Goal: Task Accomplishment & Management: Use online tool/utility

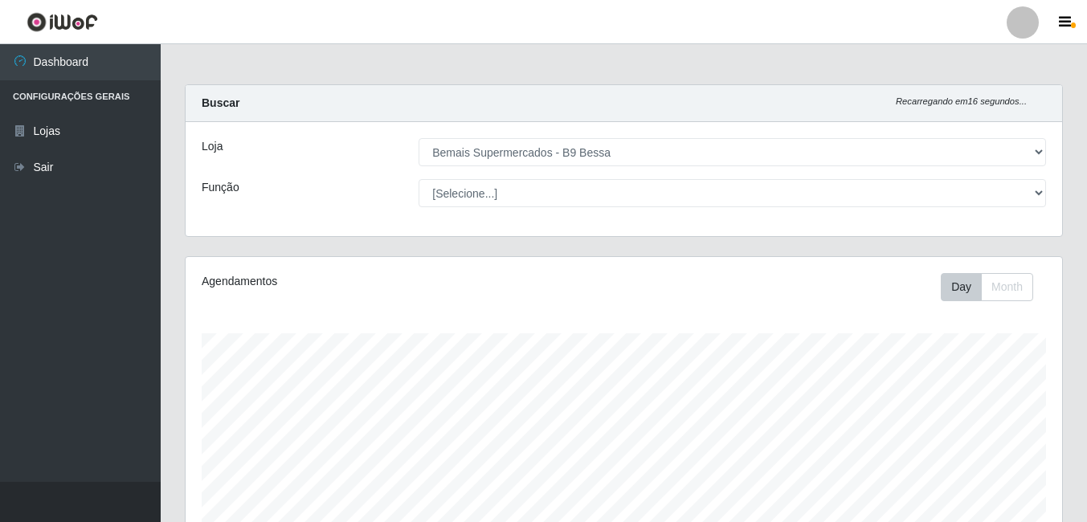
select select "410"
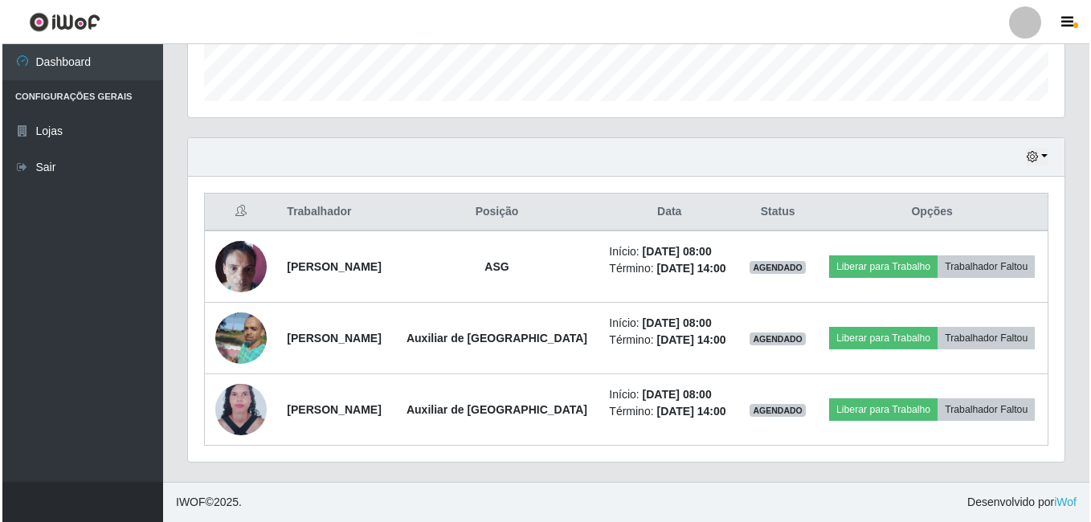
scroll to position [334, 877]
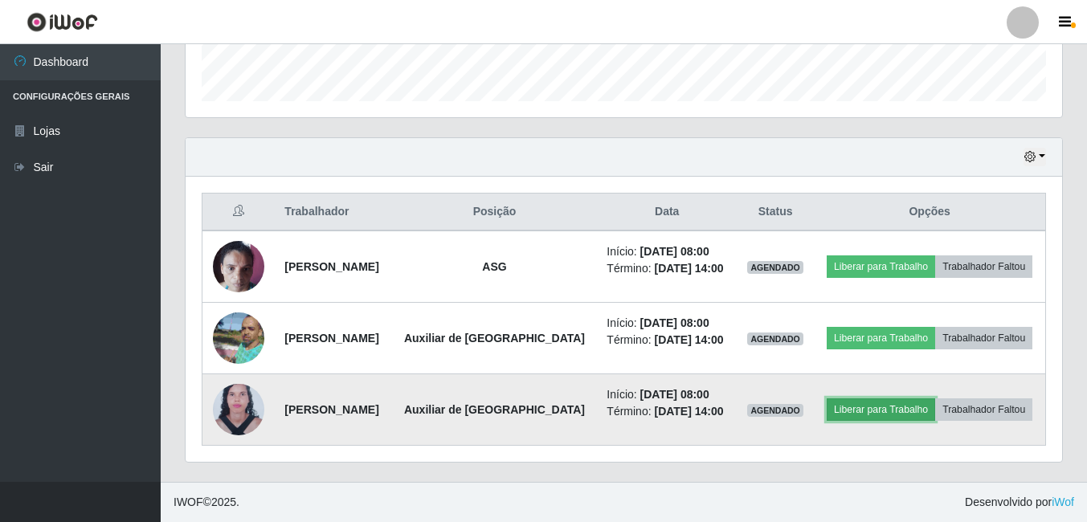
click at [867, 417] on button "Liberar para Trabalho" at bounding box center [881, 410] width 108 height 23
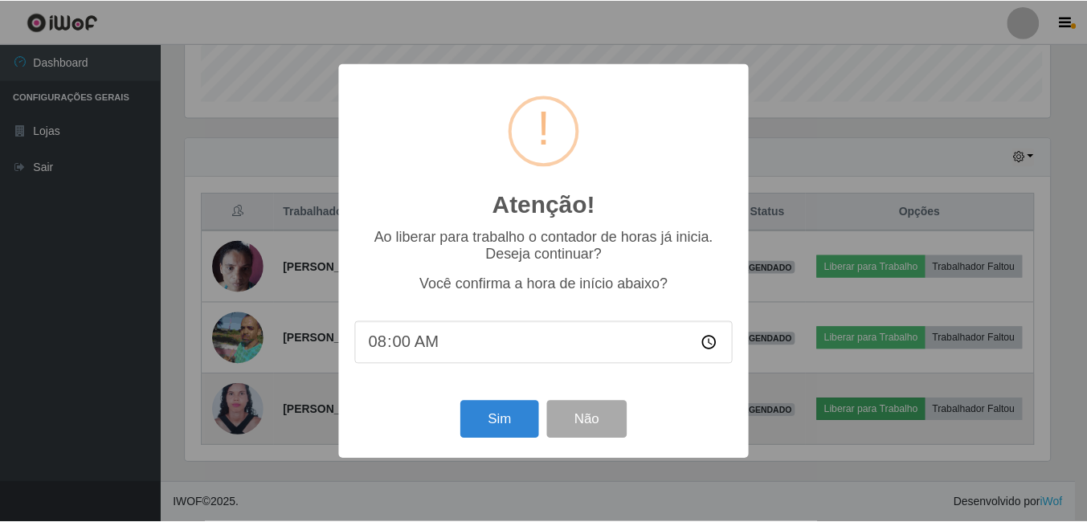
scroll to position [334, 869]
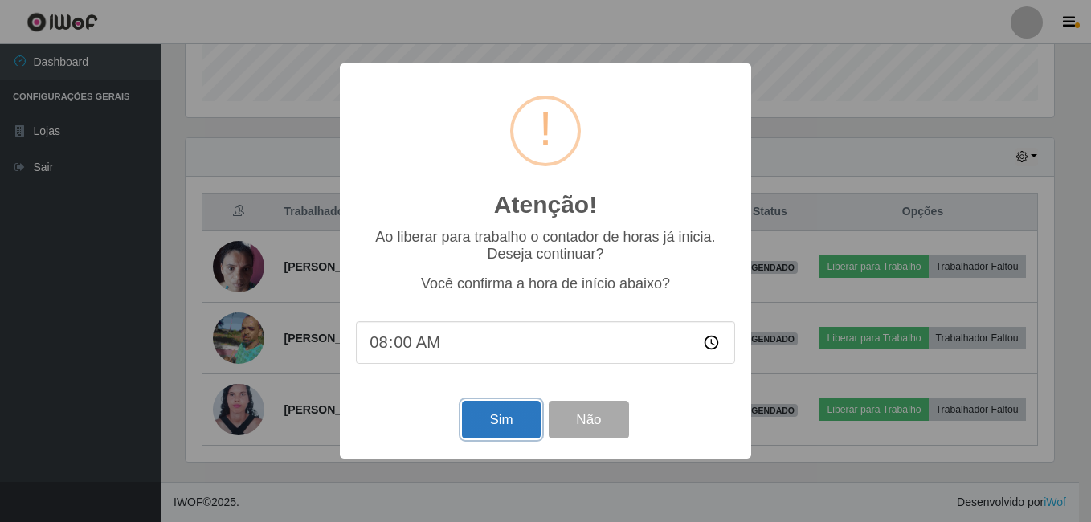
click at [514, 424] on button "Sim" at bounding box center [501, 420] width 78 height 38
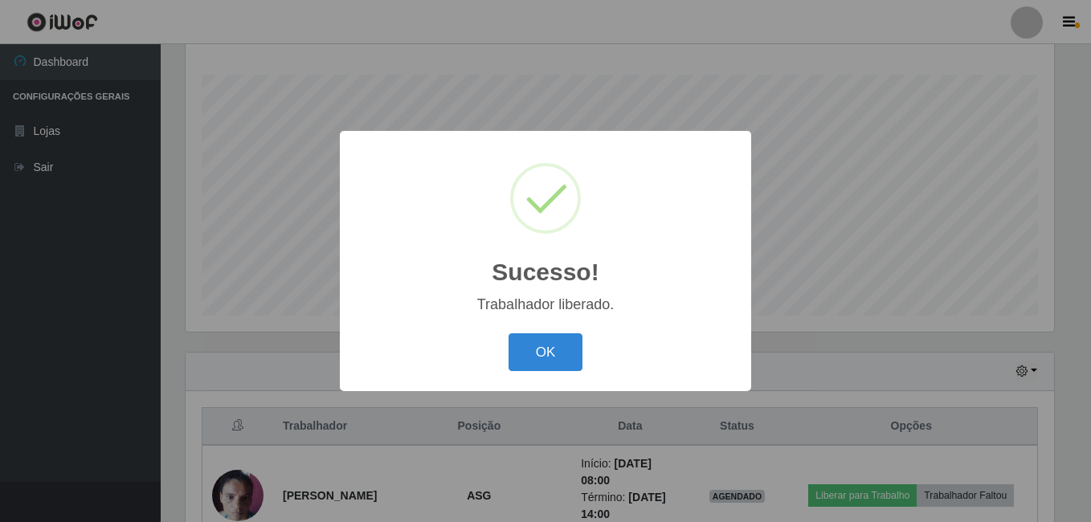
click at [550, 331] on div "OK Cancel" at bounding box center [545, 352] width 379 height 46
click at [577, 362] on button "OK" at bounding box center [546, 353] width 75 height 38
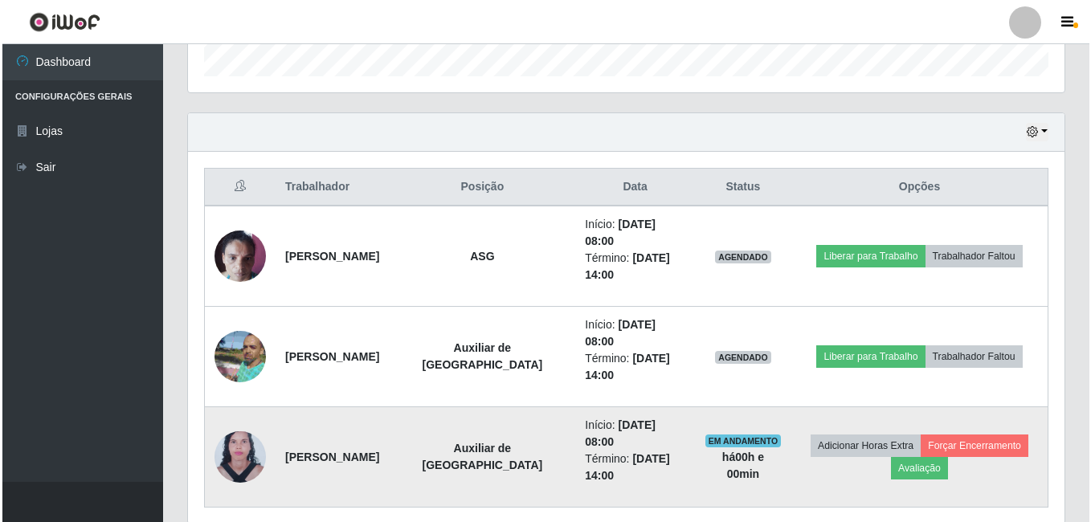
scroll to position [500, 0]
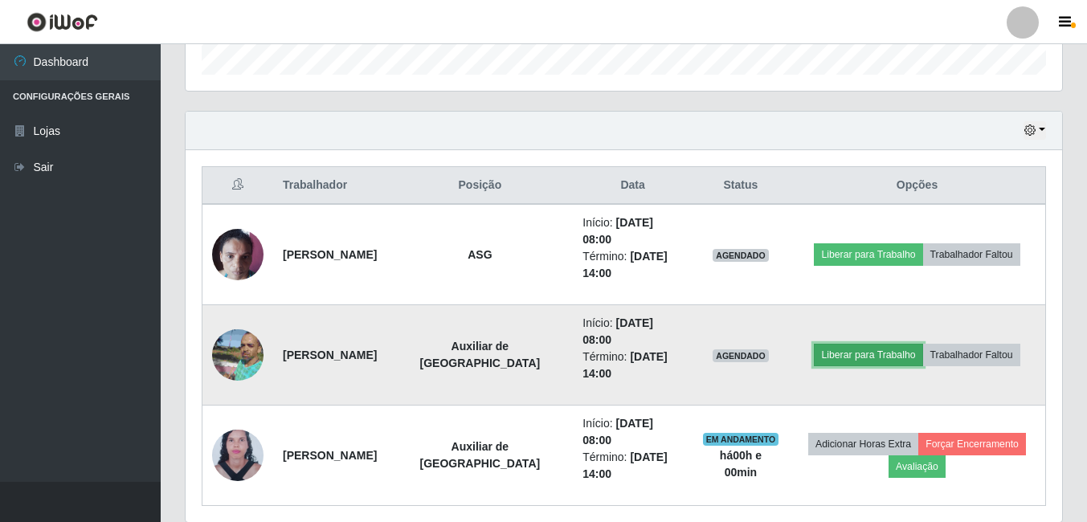
click at [842, 344] on button "Liberar para Trabalho" at bounding box center [868, 355] width 108 height 23
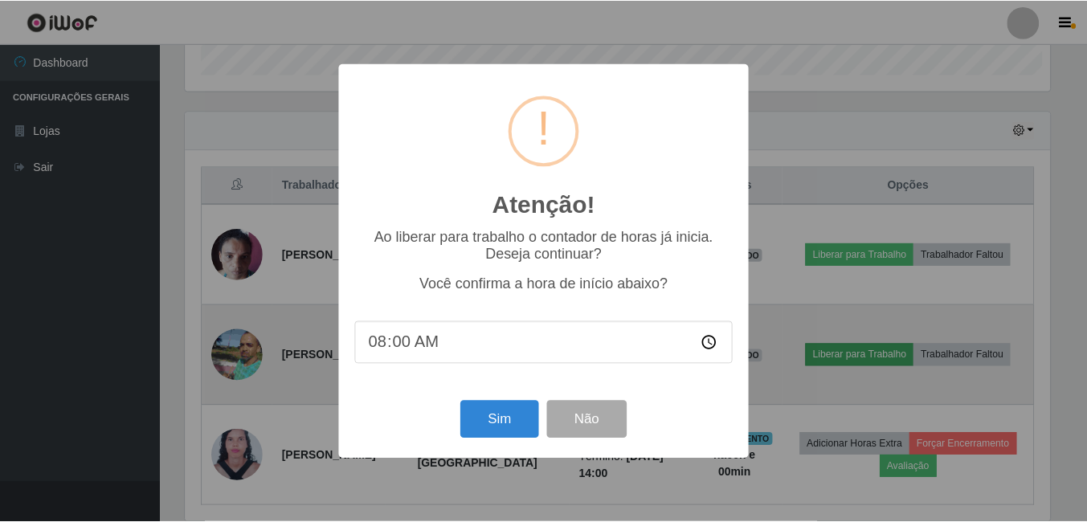
scroll to position [334, 869]
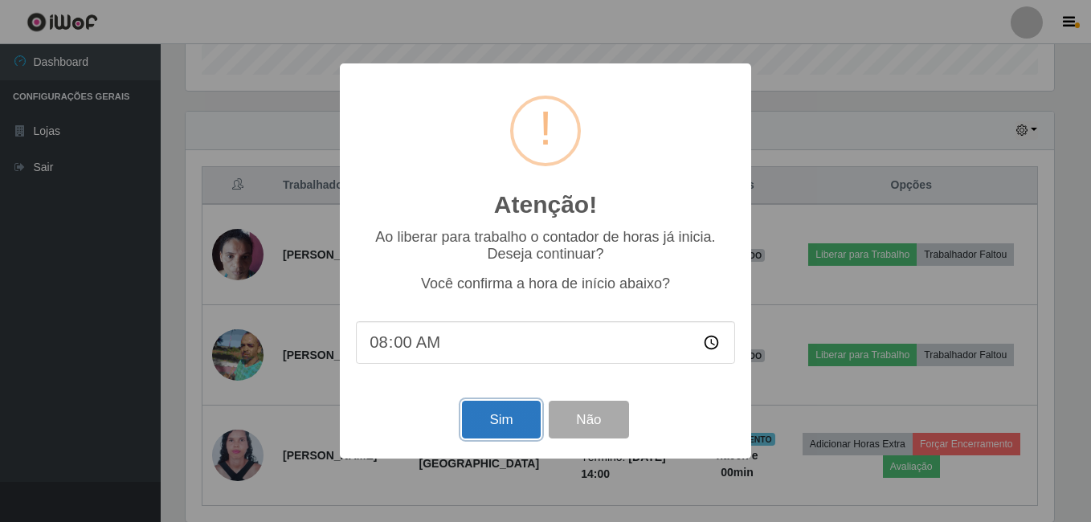
click at [518, 414] on button "Sim" at bounding box center [501, 420] width 78 height 38
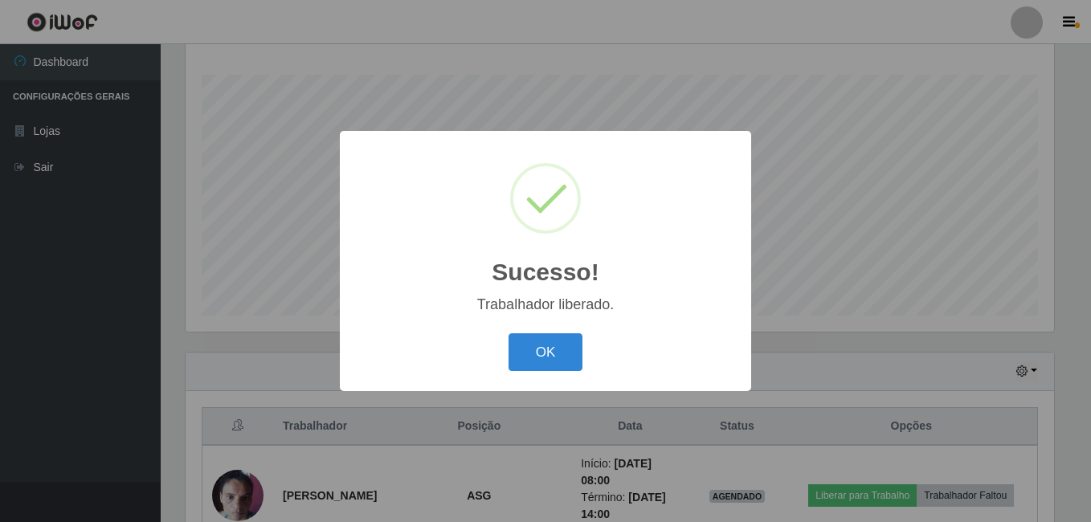
click at [509, 334] on button "OK" at bounding box center [546, 353] width 75 height 38
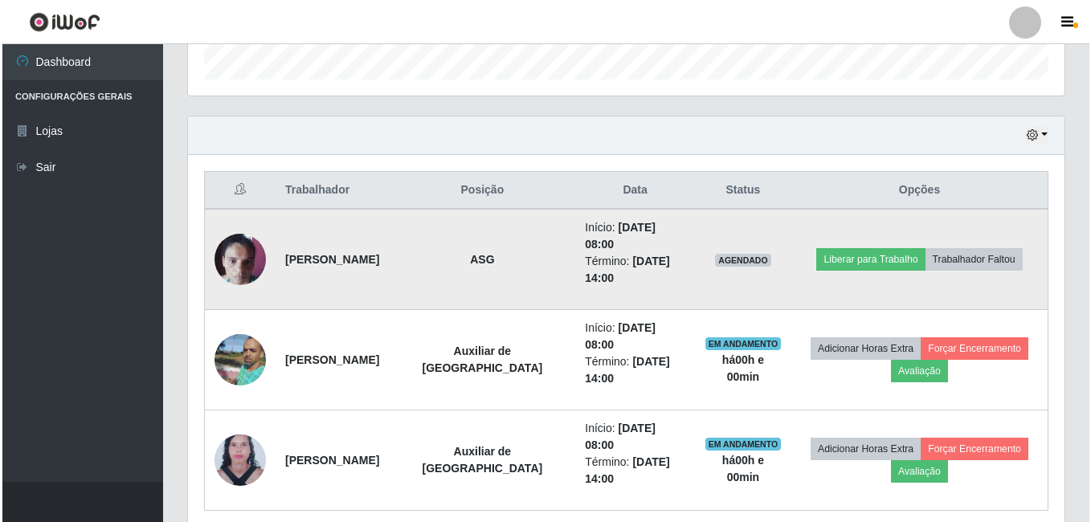
scroll to position [500, 0]
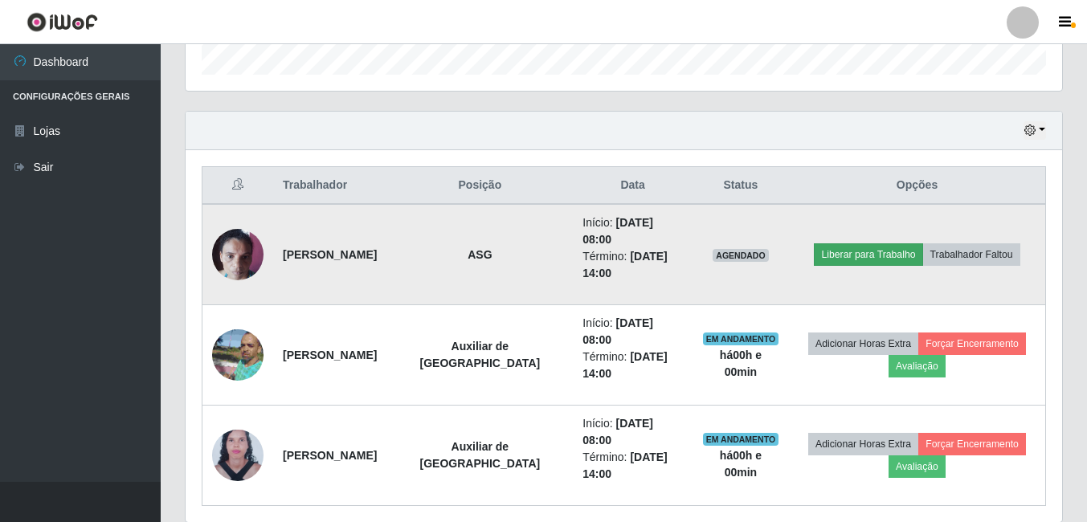
click at [876, 235] on td "Liberar para Trabalho Trabalhador Faltou" at bounding box center [917, 254] width 257 height 101
click at [864, 243] on button "Liberar para Trabalho" at bounding box center [868, 254] width 108 height 23
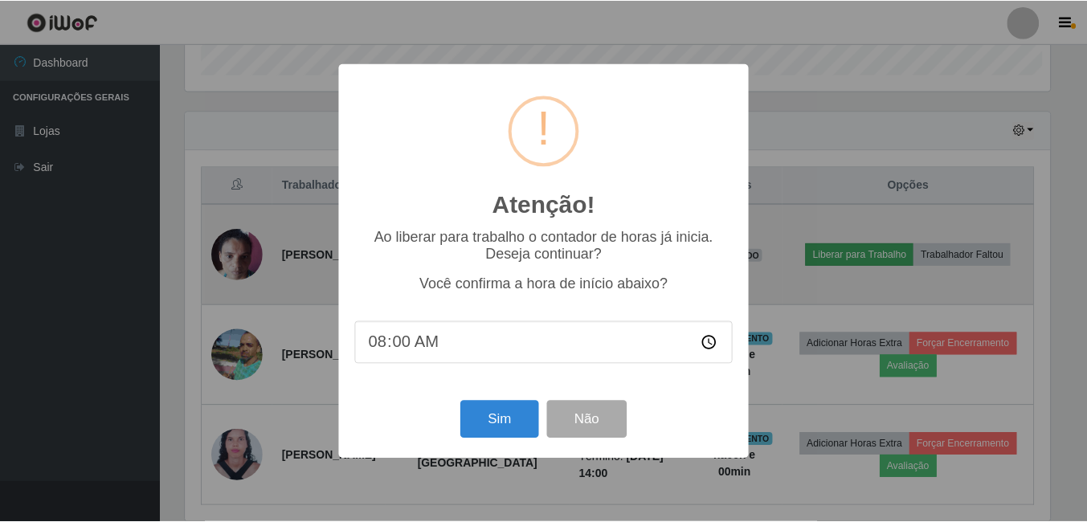
scroll to position [334, 869]
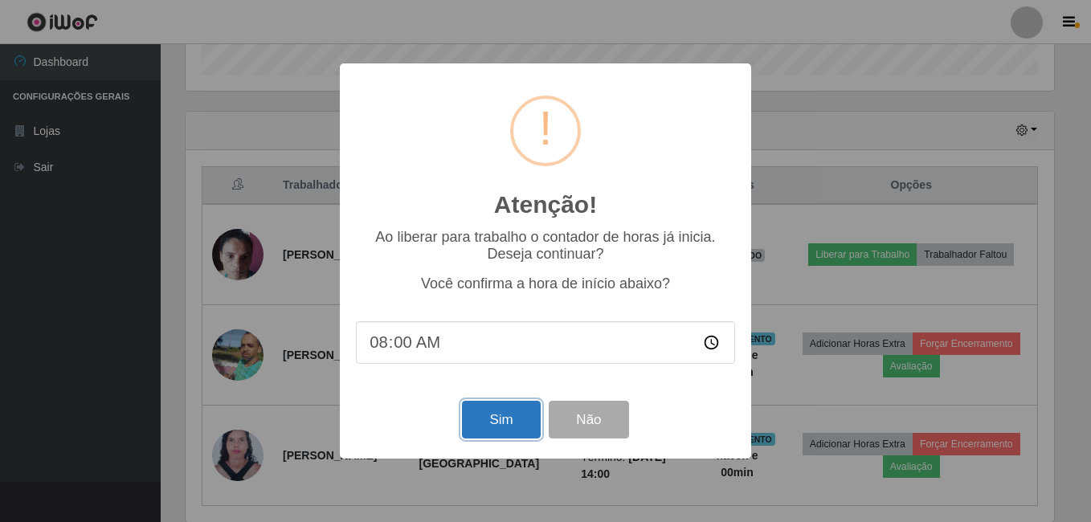
click at [499, 419] on button "Sim" at bounding box center [501, 420] width 78 height 38
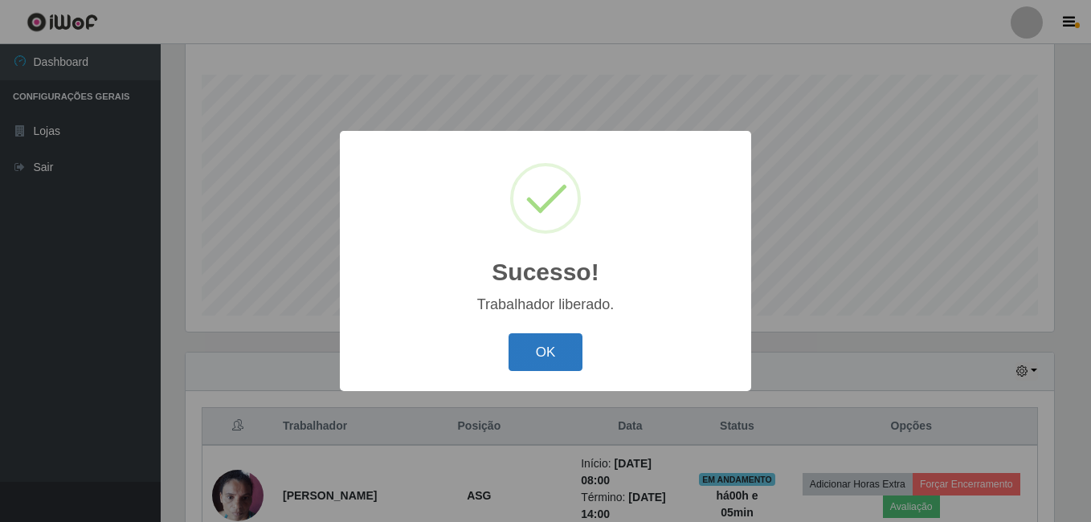
click at [567, 362] on button "OK" at bounding box center [546, 353] width 75 height 38
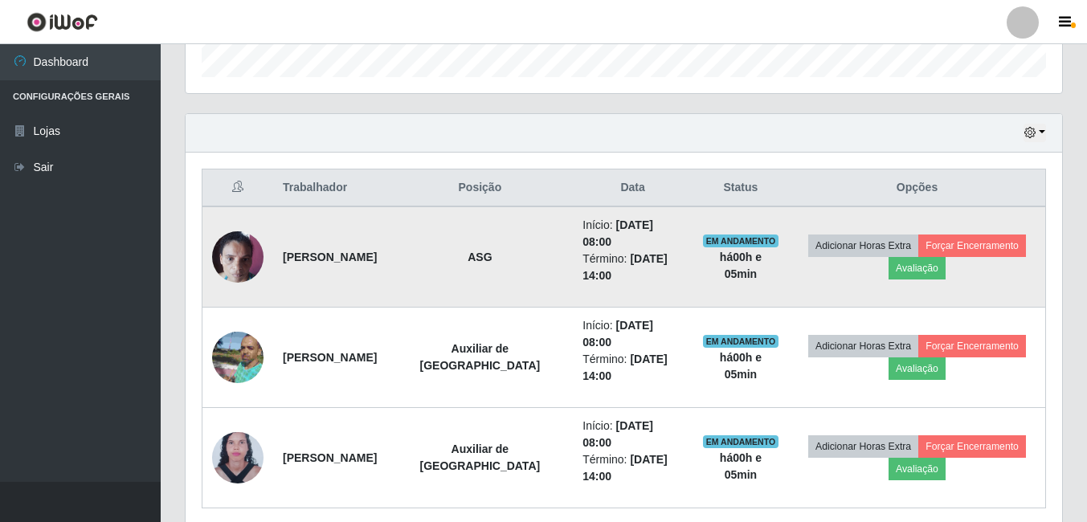
scroll to position [500, 0]
